Goal: Transaction & Acquisition: Purchase product/service

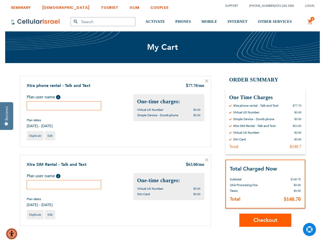
click at [65, 105] on input "text" at bounding box center [64, 105] width 75 height 9
type input "Faigy"
click at [57, 184] on input "text" at bounding box center [64, 184] width 75 height 9
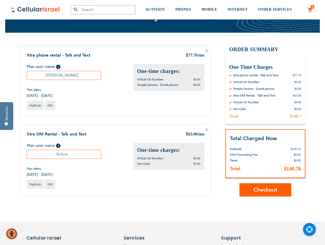
scroll to position [78, 0]
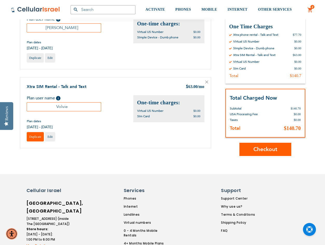
type input "Volvie"
click at [39, 137] on span "Duplicate" at bounding box center [35, 137] width 12 height 4
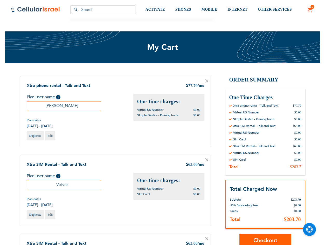
scroll to position [78, 0]
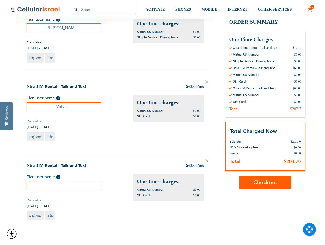
drag, startPoint x: 56, startPoint y: 188, endPoint x: 69, endPoint y: 187, distance: 12.7
click at [57, 187] on input "text" at bounding box center [64, 185] width 75 height 9
type input "kids"
click at [104, 230] on td "Xtra SIM Rental - Talk and Text $ 63.00 /mo Plan user name Help kids" at bounding box center [115, 195] width 191 height 79
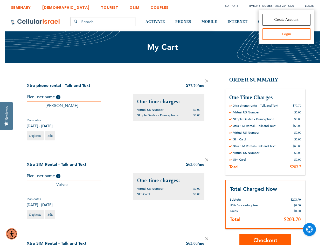
click at [283, 35] on link "Login" at bounding box center [287, 34] width 48 height 12
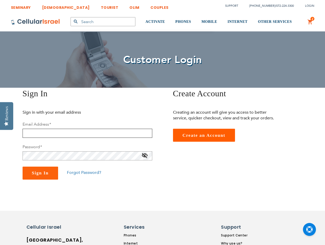
type input "[EMAIL_ADDRESS][DOMAIN_NAME]"
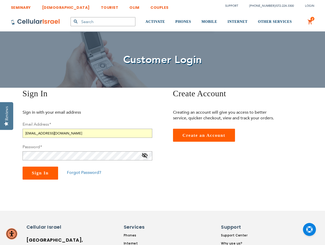
click at [48, 172] on span "Sign In" at bounding box center [40, 173] width 17 height 5
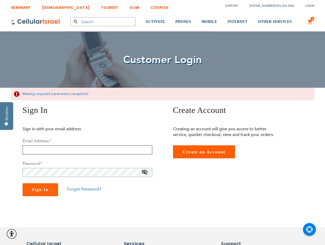
click at [61, 150] on input "email" at bounding box center [88, 149] width 130 height 9
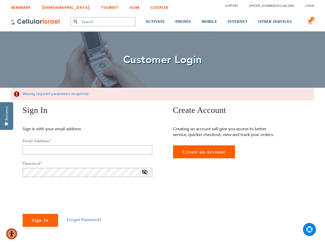
checkbox input "true"
click at [38, 151] on input "email" at bounding box center [88, 149] width 130 height 9
type input "vberkovic109@gmail.com"
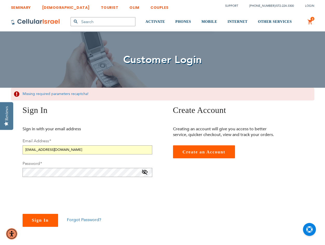
drag, startPoint x: 39, startPoint y: 225, endPoint x: 44, endPoint y: 222, distance: 5.6
click at [39, 224] on button "Sign In" at bounding box center [41, 220] width 36 height 13
